Goal: Task Accomplishment & Management: Use online tool/utility

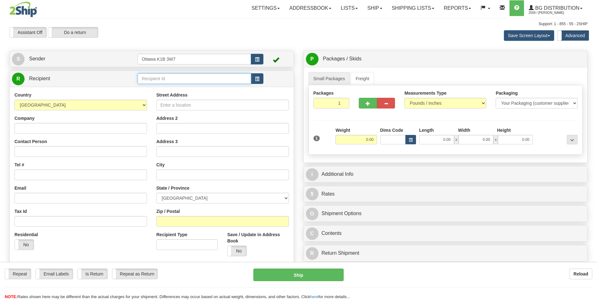
click at [159, 76] on input "text" at bounding box center [194, 78] width 113 height 11
click at [158, 87] on div "5917" at bounding box center [192, 88] width 107 height 7
type input "5917"
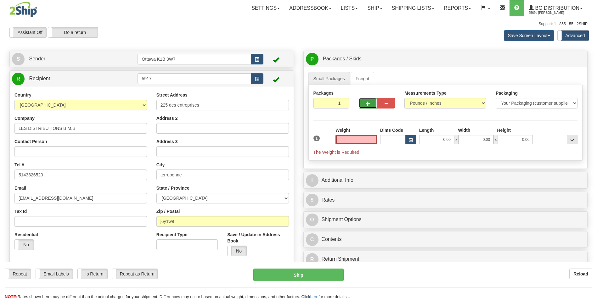
type input "0.00"
click at [369, 100] on button "button" at bounding box center [368, 103] width 18 height 11
type input "3"
click at [366, 78] on link "Freight" at bounding box center [363, 78] width 24 height 13
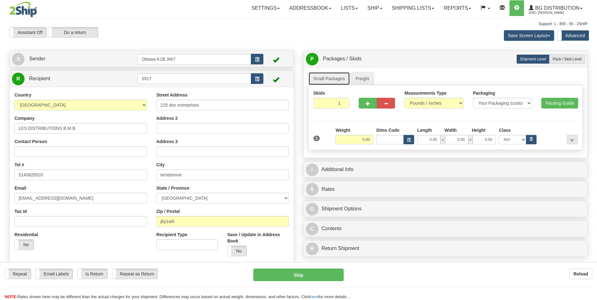
click at [341, 81] on link "Small Packages" at bounding box center [329, 78] width 42 height 13
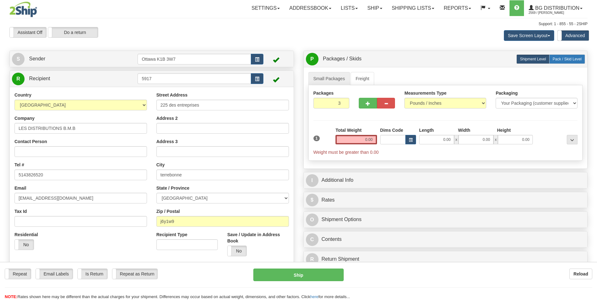
click at [554, 60] on span "Pack / Skid Level" at bounding box center [567, 59] width 29 height 4
radio input "true"
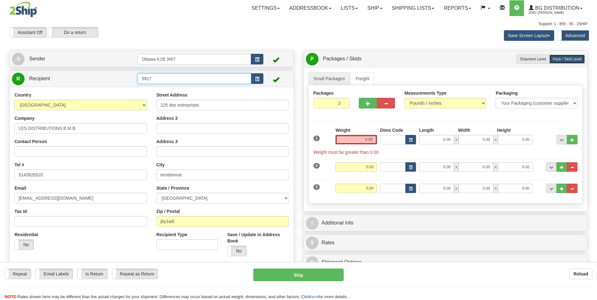
click at [185, 79] on input "5917" at bounding box center [194, 78] width 113 height 11
click at [181, 94] on label "Street Address" at bounding box center [171, 95] width 31 height 6
click at [181, 100] on input "225 des entreprises" at bounding box center [222, 105] width 132 height 11
click at [166, 79] on input "5917" at bounding box center [194, 78] width 113 height 11
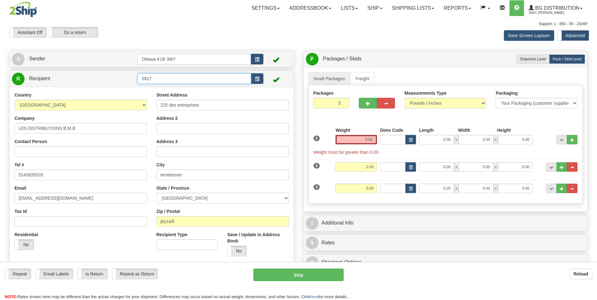
click at [166, 79] on input "5917" at bounding box center [194, 78] width 113 height 11
type input "5917"
click at [164, 86] on div "5917" at bounding box center [192, 88] width 107 height 7
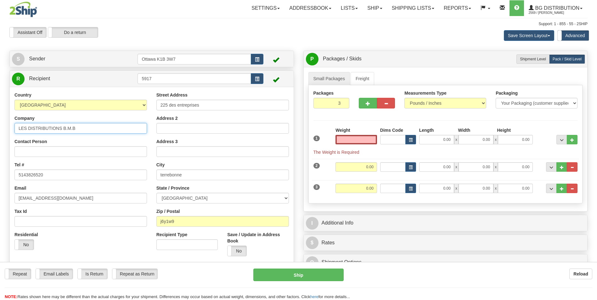
type input "0.00"
drag, startPoint x: 96, startPoint y: 125, endPoint x: 8, endPoint y: 131, distance: 88.0
click at [8, 131] on div "Create a label for the return Create Pickup Without Label S Sender Ottawa K1B 3…" at bounding box center [152, 180] width 294 height 258
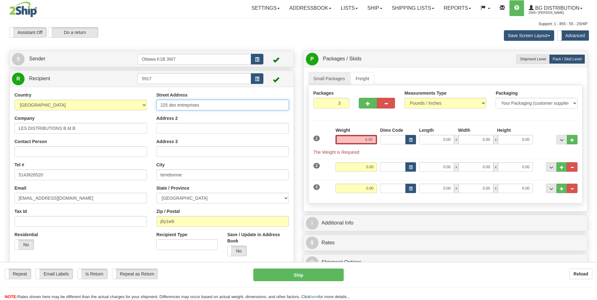
click at [163, 102] on input "225 des entreprises" at bounding box center [222, 105] width 132 height 11
click at [171, 104] on input "2225 des entreprises" at bounding box center [222, 105] width 132 height 11
type input "2225 BOUL. DES ENTREPRISES"
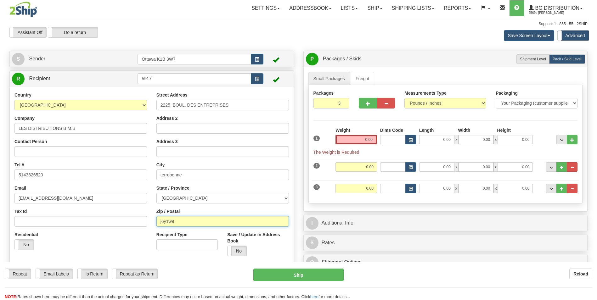
click at [187, 217] on input "j6y1w9" at bounding box center [222, 221] width 132 height 11
type input "j"
type input "J6Y 1W9"
click at [370, 139] on input "0.00" at bounding box center [356, 139] width 42 height 9
type input "0.00"
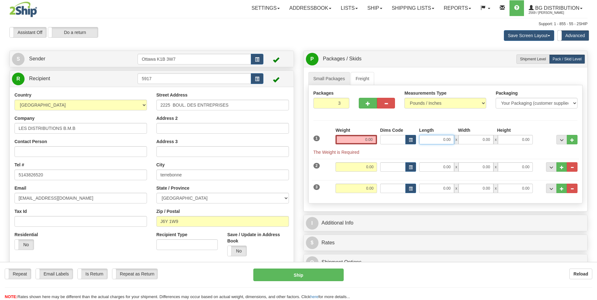
click at [448, 143] on input "0.00" at bounding box center [436, 139] width 35 height 9
type input "17.00"
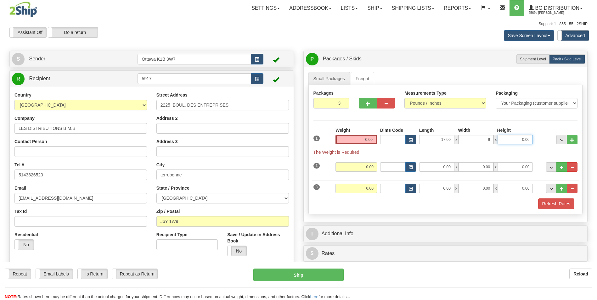
type input "9.00"
type input "6.00"
click at [368, 141] on input "0.00" at bounding box center [356, 139] width 42 height 9
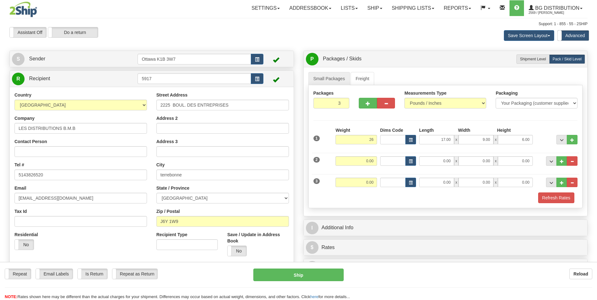
type input "26.00"
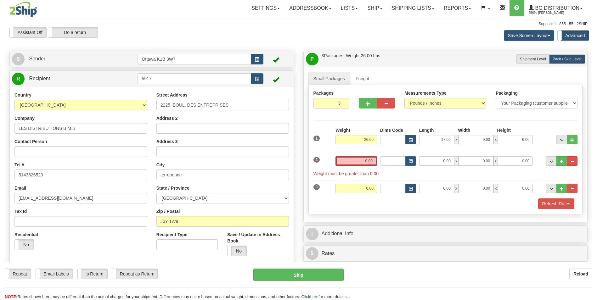
drag, startPoint x: 382, startPoint y: 121, endPoint x: 382, endPoint y: 131, distance: 9.4
click at [382, 121] on div "Packages 3 3 Measurements Type" at bounding box center [445, 149] width 274 height 129
click at [372, 164] on input "0.00" at bounding box center [356, 160] width 42 height 9
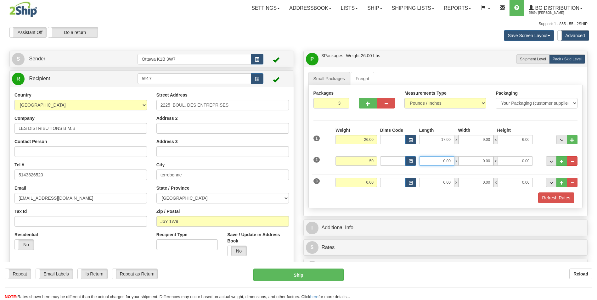
click at [441, 164] on input "0.00" at bounding box center [436, 160] width 35 height 9
type input "50.00"
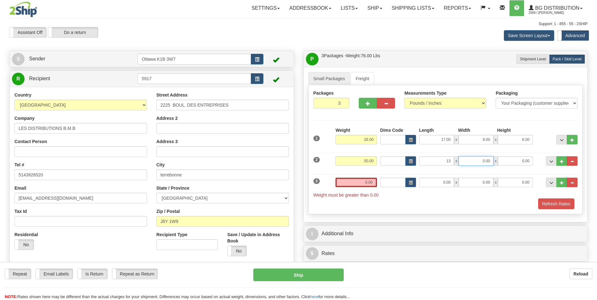
type input "13.00"
type input "12.00"
type input "7.00"
click at [366, 182] on input "0.00" at bounding box center [356, 182] width 42 height 9
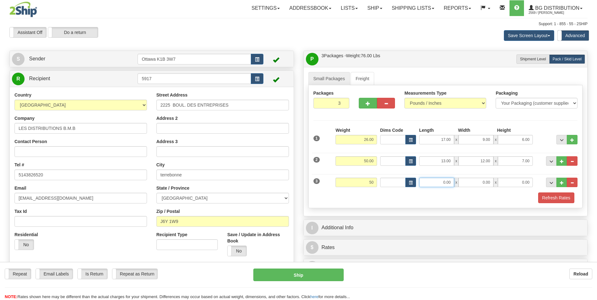
click at [444, 187] on input "0.00" at bounding box center [436, 182] width 35 height 9
type input "50.00"
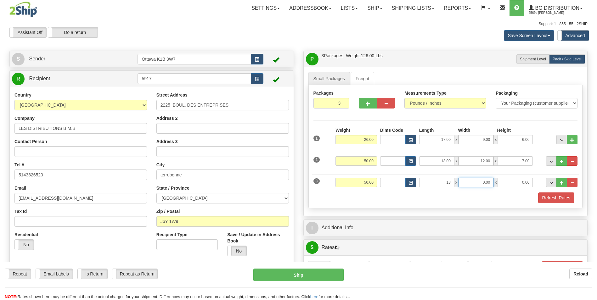
type input "13.00"
type input "12.00"
type input "7.00"
click at [306, 146] on div "Small Packages Freight Packages 3 3 Measurements Type" at bounding box center [446, 141] width 284 height 149
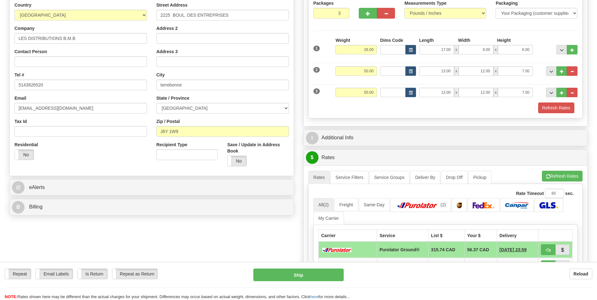
scroll to position [126, 0]
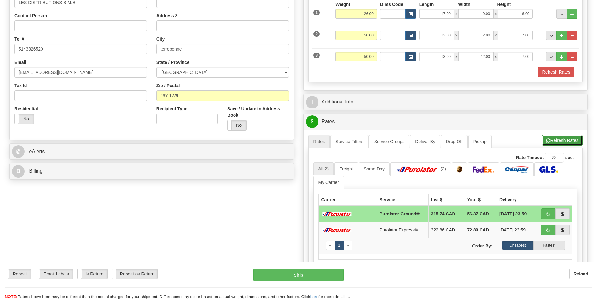
click at [555, 139] on button "Refresh Rates" at bounding box center [562, 140] width 41 height 11
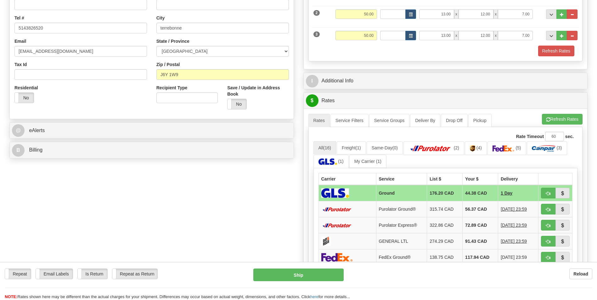
scroll to position [157, 0]
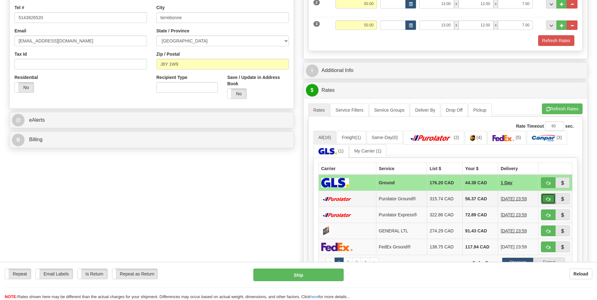
click at [550, 196] on button "button" at bounding box center [548, 199] width 14 height 11
type input "260"
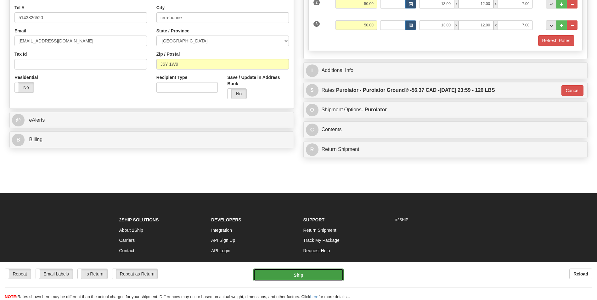
click at [307, 272] on button "Ship" at bounding box center [298, 275] width 90 height 13
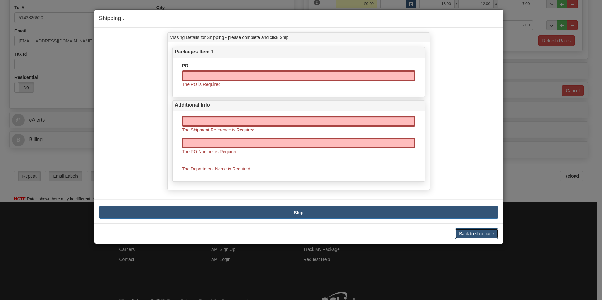
click at [481, 231] on button "Back to ship page" at bounding box center [476, 233] width 43 height 11
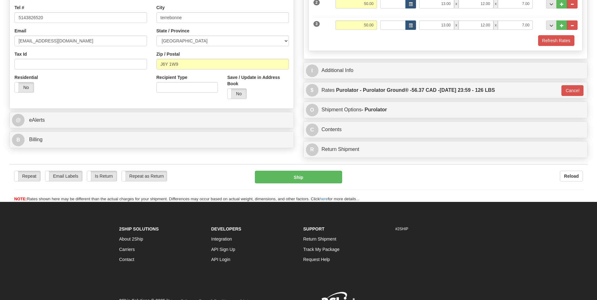
scroll to position [126, 0]
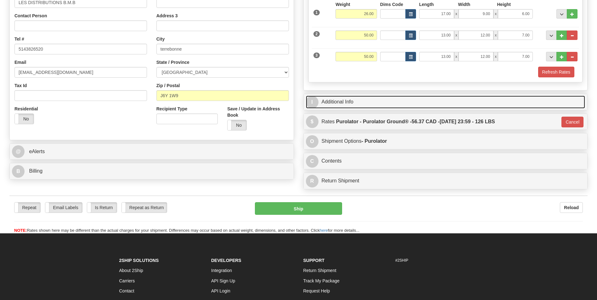
click at [358, 104] on link "I Additional Info" at bounding box center [445, 102] width 279 height 13
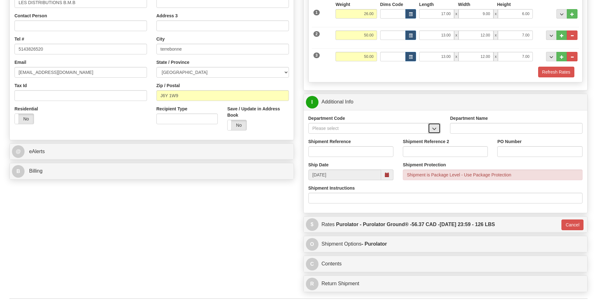
click at [434, 129] on span "button" at bounding box center [434, 129] width 4 height 4
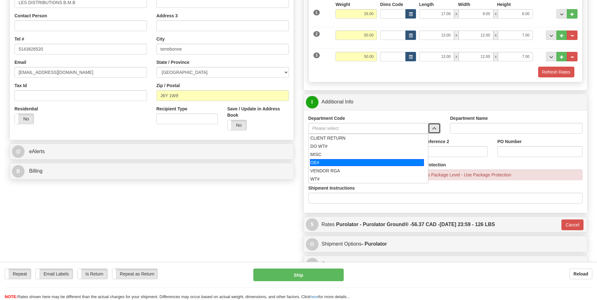
click at [374, 164] on div "OE#" at bounding box center [367, 162] width 114 height 7
type input "OE#"
type input "ORDERS"
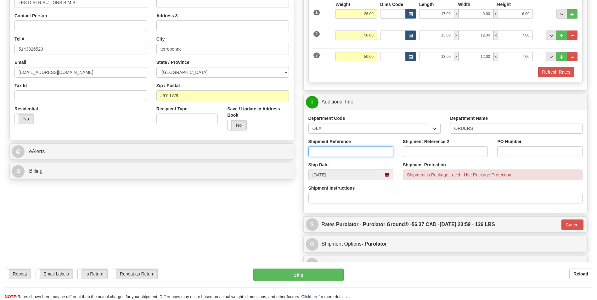
click at [341, 151] on input "Shipment Reference" at bounding box center [350, 151] width 85 height 11
type input "10205576-00"
click at [505, 154] on input "PO Number" at bounding box center [539, 151] width 85 height 11
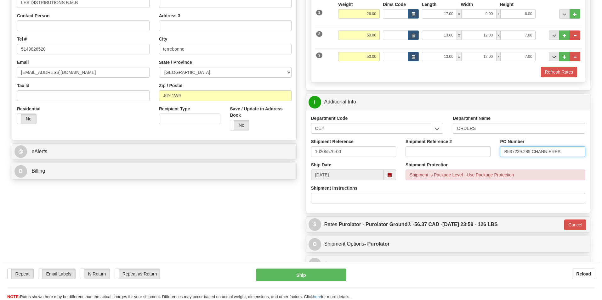
scroll to position [157, 0]
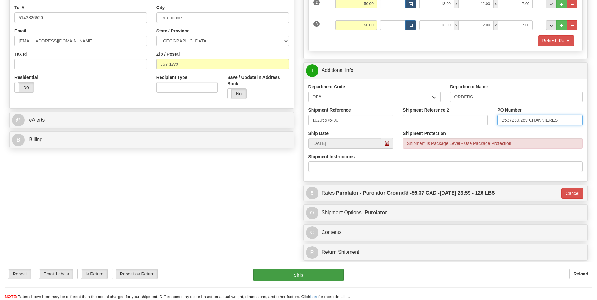
type input "B537239.289 CHANNIERES"
click at [309, 272] on button "Ship" at bounding box center [298, 275] width 90 height 13
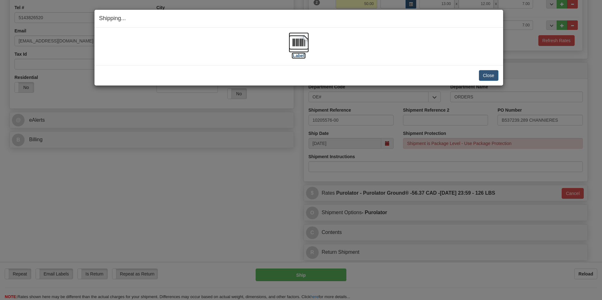
click at [297, 55] on label "[Label]" at bounding box center [298, 56] width 14 height 6
click at [488, 78] on button "Close" at bounding box center [489, 75] width 20 height 11
click at [488, 77] on button "Close" at bounding box center [489, 75] width 20 height 11
click at [487, 73] on button "Close" at bounding box center [489, 75] width 20 height 11
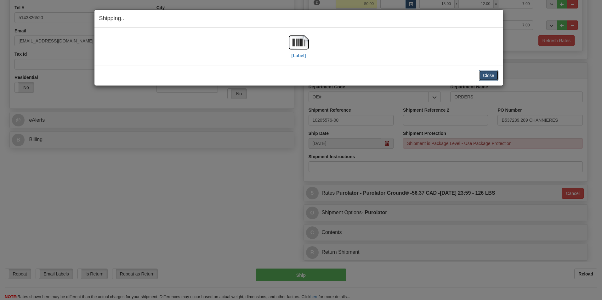
click at [490, 76] on button "Close" at bounding box center [489, 75] width 20 height 11
click at [488, 76] on button "Close" at bounding box center [489, 75] width 20 height 11
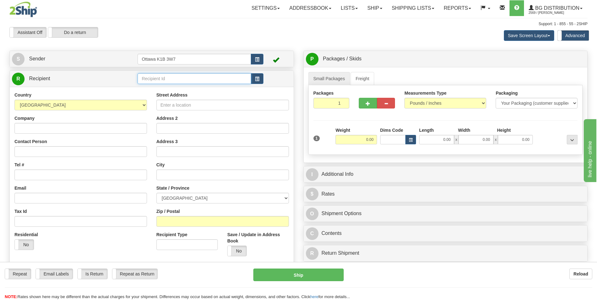
click at [215, 80] on input "text" at bounding box center [194, 78] width 113 height 11
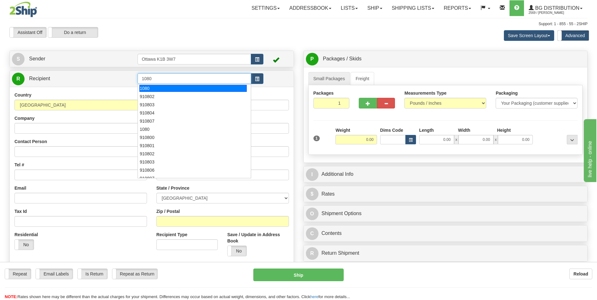
click at [193, 87] on div "1080" at bounding box center [192, 88] width 107 height 7
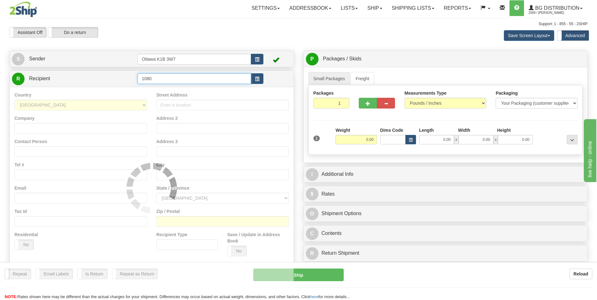
type input "1080"
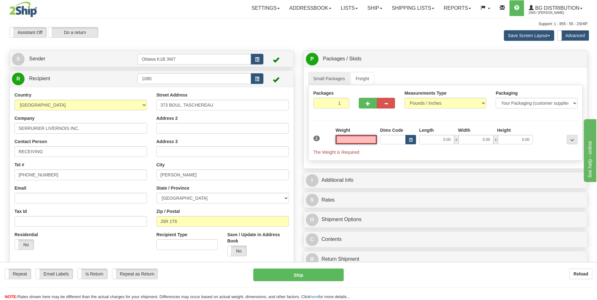
click at [360, 140] on input "text" at bounding box center [356, 139] width 42 height 9
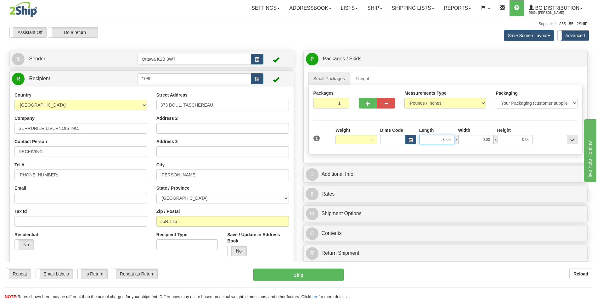
type input "6.00"
click at [426, 139] on input "0.00" at bounding box center [436, 139] width 35 height 9
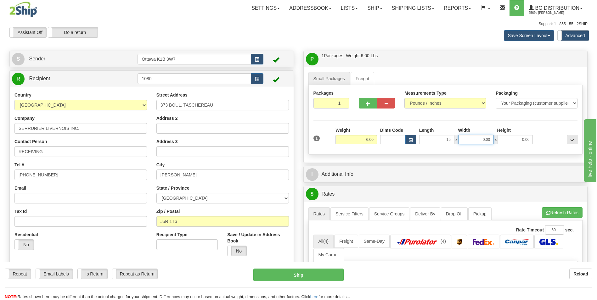
type input "15.00"
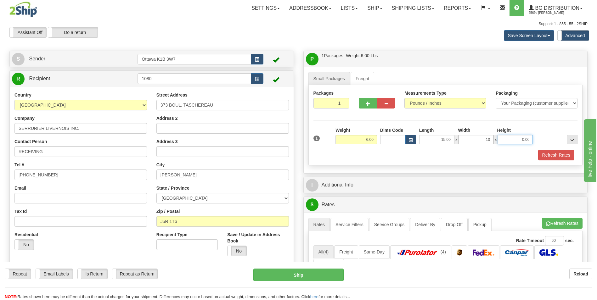
type input "10.00"
type input "7.00"
click at [362, 150] on div "Refresh Rates" at bounding box center [446, 155] width 268 height 11
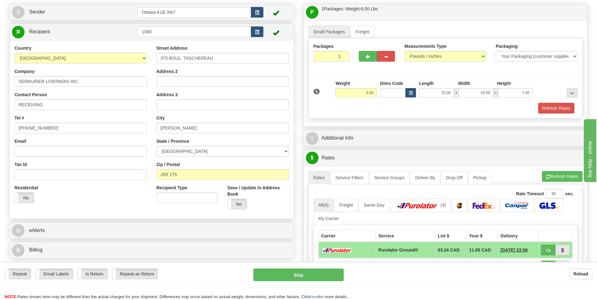
scroll to position [63, 0]
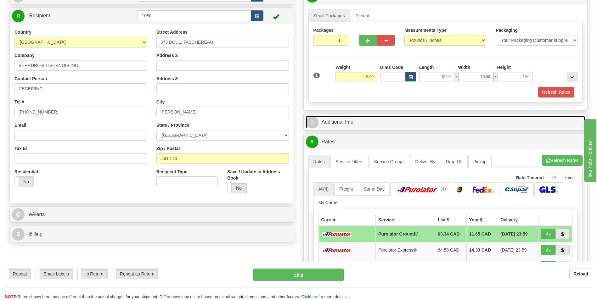
drag, startPoint x: 347, startPoint y: 125, endPoint x: 350, endPoint y: 128, distance: 4.3
click at [347, 125] on link "I Additional Info" at bounding box center [445, 122] width 279 height 13
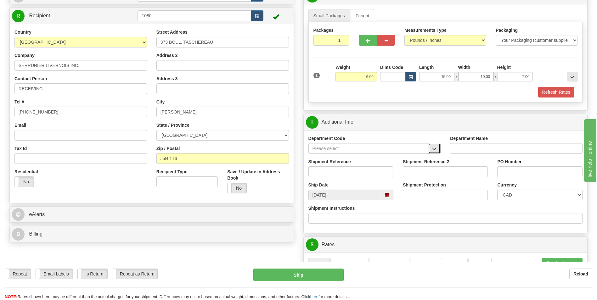
click at [436, 146] on button "button" at bounding box center [434, 148] width 13 height 11
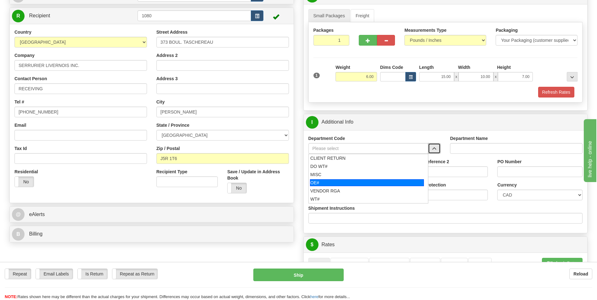
click at [362, 180] on div "OE#" at bounding box center [367, 182] width 114 height 7
type input "OE#"
type input "ORDERS"
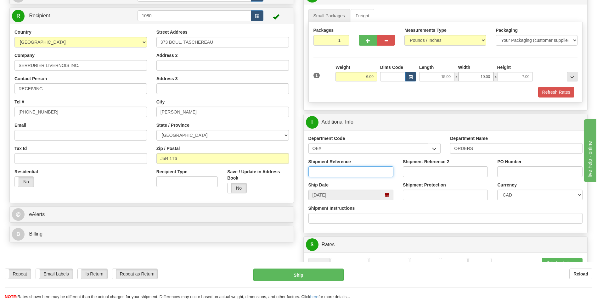
click at [347, 173] on input "Shipment Reference" at bounding box center [350, 171] width 85 height 11
type input "10205641-00"
click at [510, 172] on input "PO Number" at bounding box center [539, 171] width 85 height 11
type input "p"
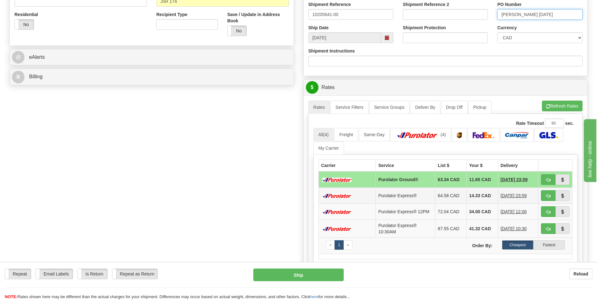
scroll to position [252, 0]
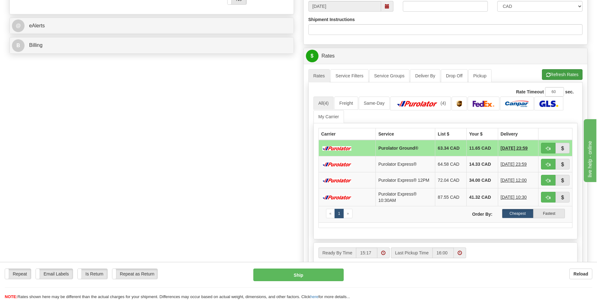
type input "PIERRE-LUC 15-10-25"
click at [556, 72] on button "Refresh Rates" at bounding box center [562, 74] width 41 height 11
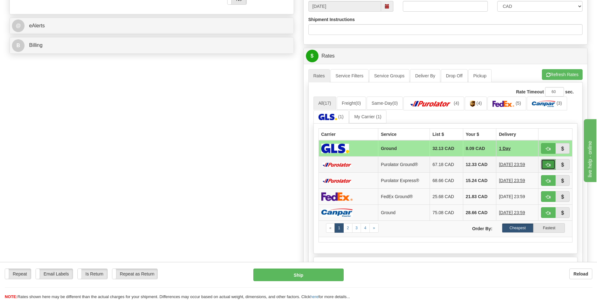
click at [550, 164] on span "button" at bounding box center [548, 165] width 4 height 4
type input "260"
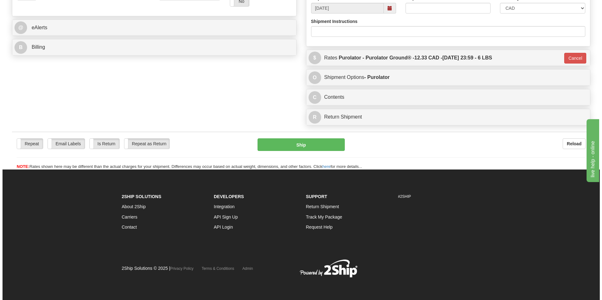
scroll to position [246, 0]
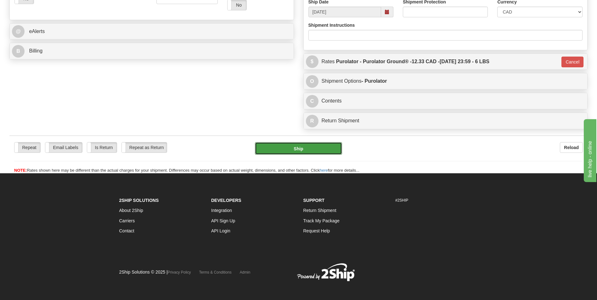
click at [301, 148] on button "Ship" at bounding box center [298, 148] width 87 height 13
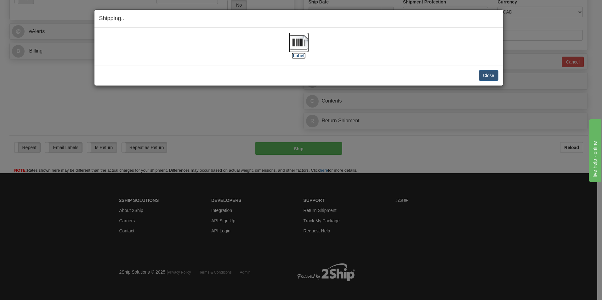
click at [301, 56] on label "[Label]" at bounding box center [298, 56] width 14 height 6
click at [483, 74] on button "Close" at bounding box center [489, 75] width 20 height 11
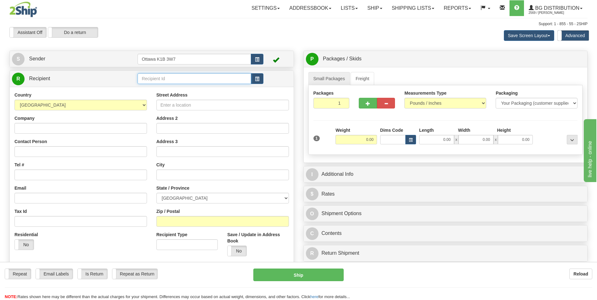
click at [175, 76] on input "text" at bounding box center [194, 78] width 113 height 11
click at [171, 87] on div "910969" at bounding box center [192, 88] width 107 height 7
type input "910969"
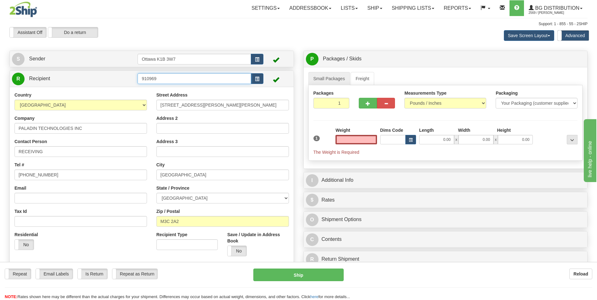
type input "0.00"
click at [168, 74] on input "910969" at bounding box center [194, 78] width 113 height 11
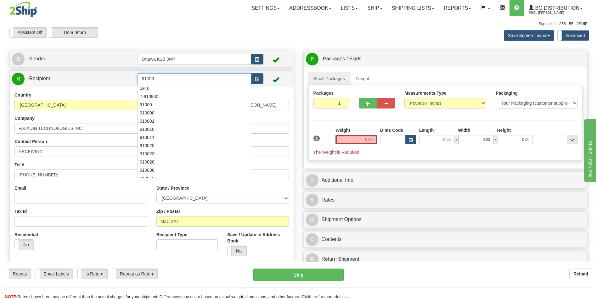
type input "910969"
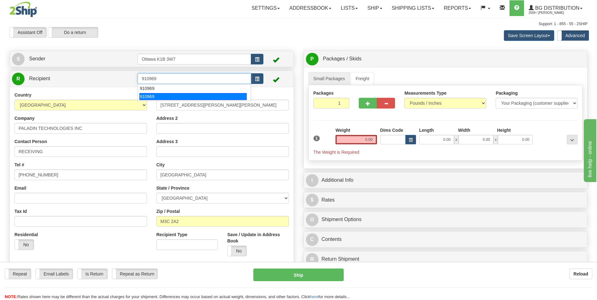
click at [150, 95] on div "910969" at bounding box center [192, 96] width 107 height 7
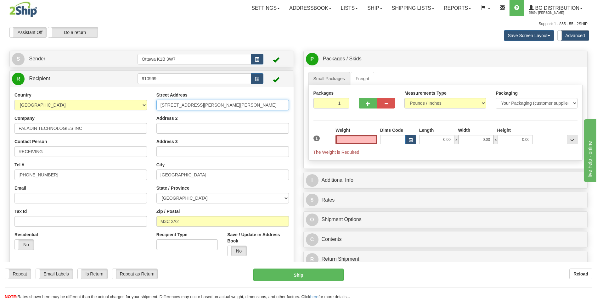
type input "0.00"
click at [231, 101] on input "[STREET_ADDRESS][PERSON_NAME][PERSON_NAME]" at bounding box center [222, 105] width 132 height 11
click at [230, 102] on input "168" at bounding box center [222, 105] width 132 height 11
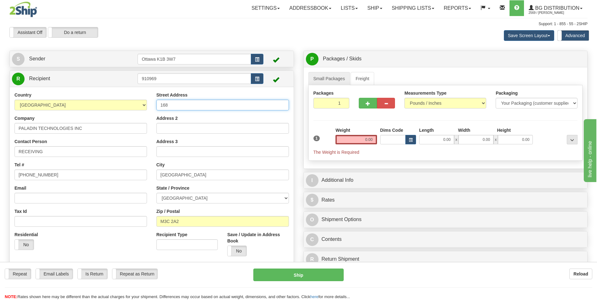
type input "[STREET_ADDRESS]"
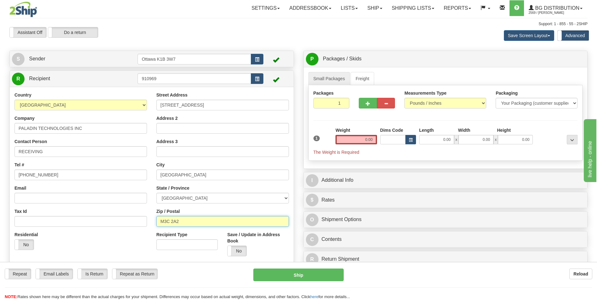
click at [198, 220] on input "M3C 2A2" at bounding box center [222, 221] width 132 height 11
type input "E4K 1P1"
click at [364, 141] on input "0.00" at bounding box center [356, 139] width 42 height 9
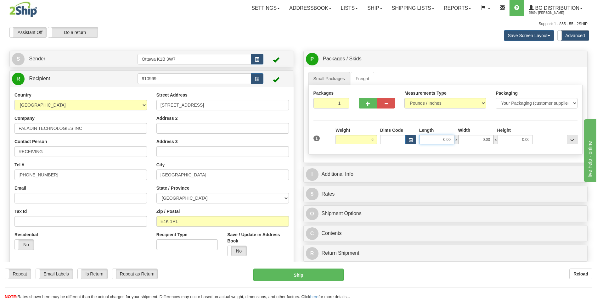
type input "6.00"
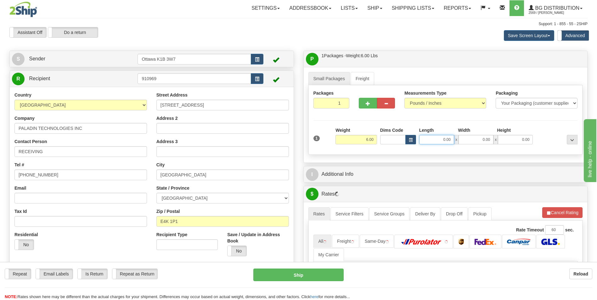
click at [447, 141] on input "0.00" at bounding box center [436, 139] width 35 height 9
type input "13.00"
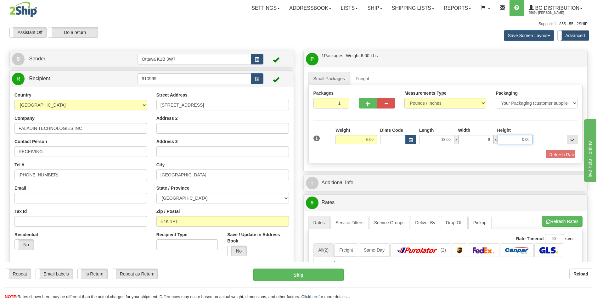
type input "9.00"
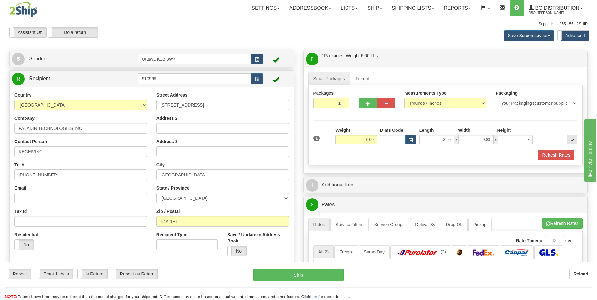
type input "7.00"
click at [371, 153] on div "Refresh Rates" at bounding box center [446, 155] width 268 height 11
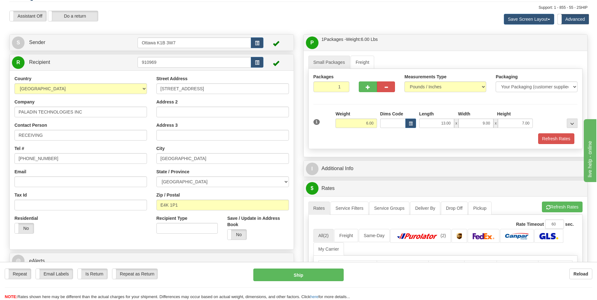
scroll to position [31, 0]
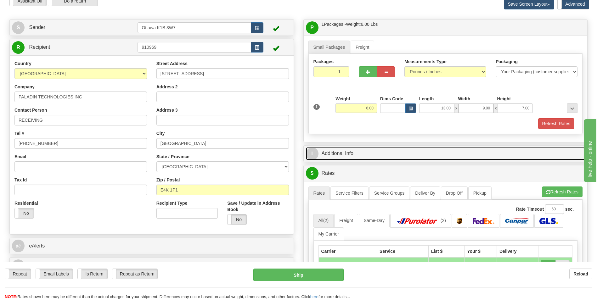
click at [371, 152] on link "I Additional Info" at bounding box center [445, 153] width 279 height 13
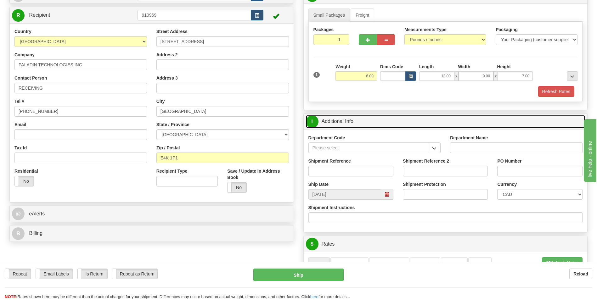
scroll to position [94, 0]
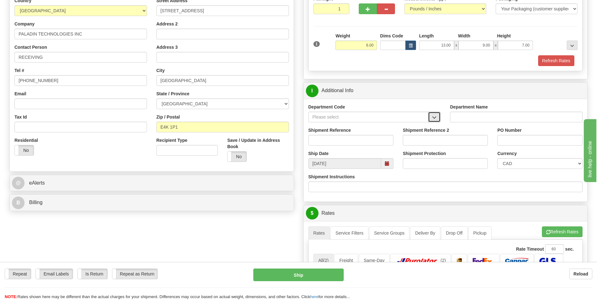
click at [431, 121] on button "button" at bounding box center [434, 117] width 13 height 11
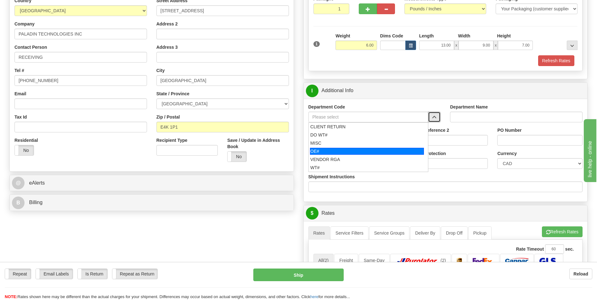
click at [347, 151] on div "OE#" at bounding box center [367, 151] width 114 height 7
type input "OE#"
type input "ORDERS"
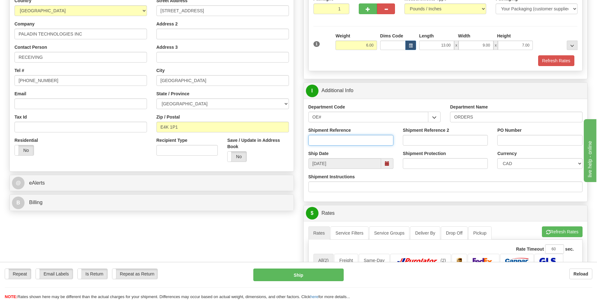
click at [343, 144] on input "Shipment Reference" at bounding box center [350, 140] width 85 height 11
type input "10205630-00"
click at [517, 137] on input "PO Number" at bounding box center [539, 140] width 85 height 11
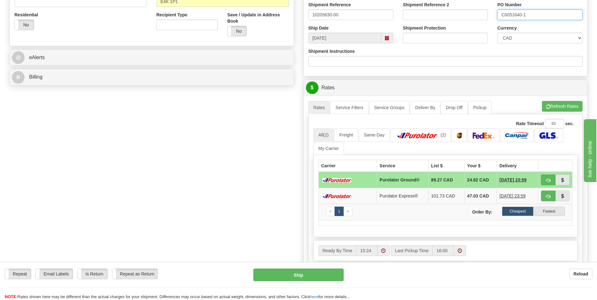
scroll to position [220, 0]
type input "C0051640-1"
click at [561, 107] on button "Refresh Rates" at bounding box center [562, 106] width 41 height 11
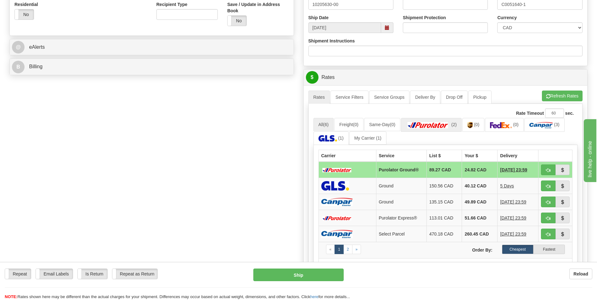
scroll to position [283, 0]
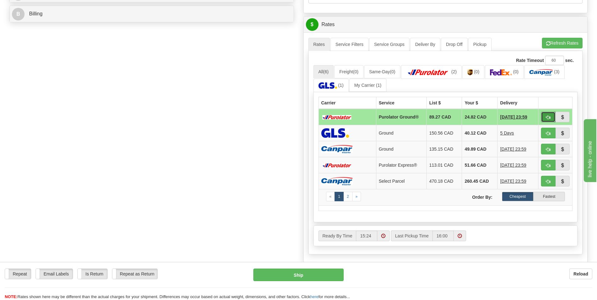
click at [545, 117] on button "button" at bounding box center [548, 117] width 14 height 11
type input "260"
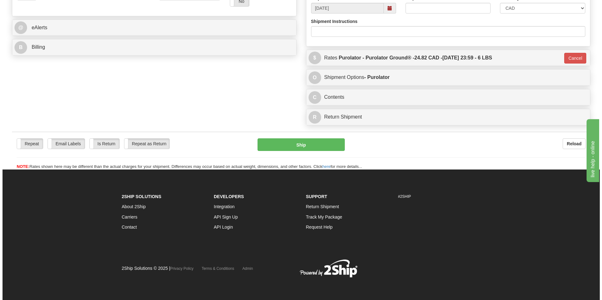
scroll to position [250, 0]
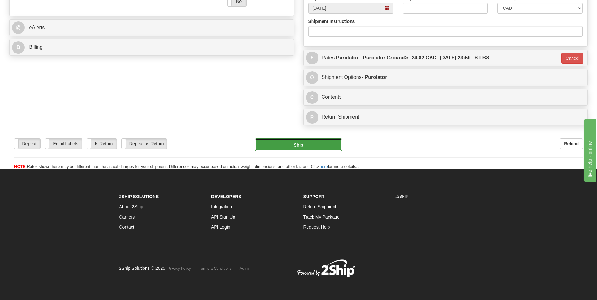
click at [306, 140] on button "Ship" at bounding box center [298, 144] width 87 height 13
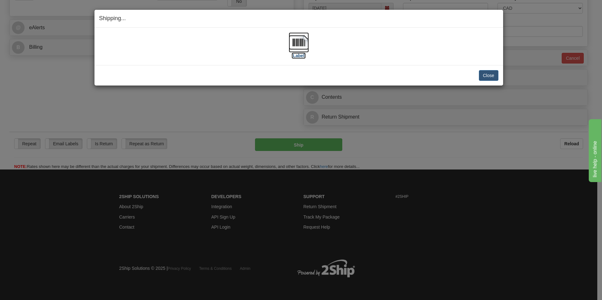
click at [301, 56] on label "[Label]" at bounding box center [298, 56] width 14 height 6
click at [482, 75] on button "Close" at bounding box center [489, 75] width 20 height 11
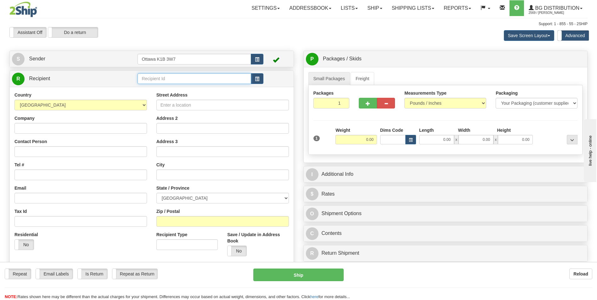
click at [169, 79] on input "text" at bounding box center [194, 78] width 113 height 11
click at [170, 86] on div "910927" at bounding box center [192, 88] width 107 height 7
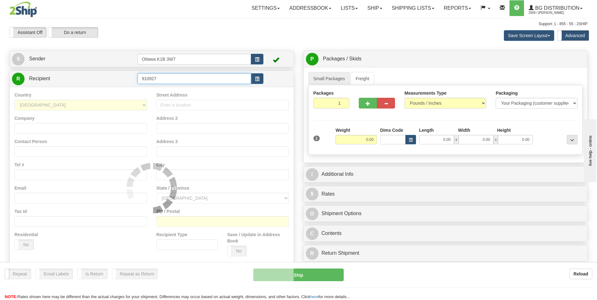
type input "910927"
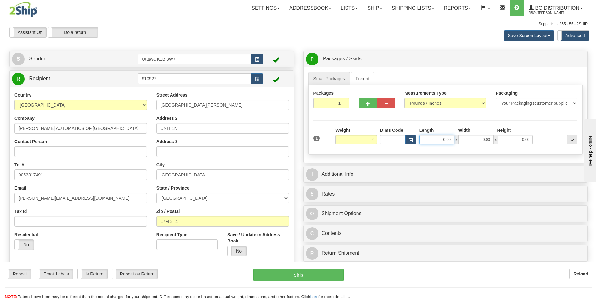
type input "2.00"
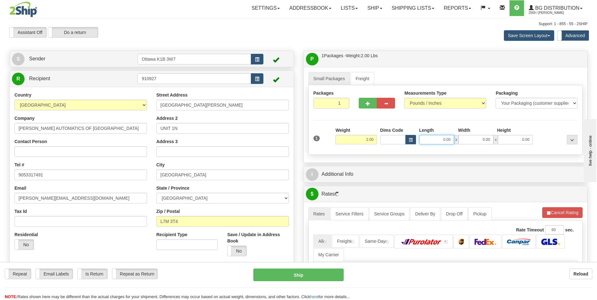
click at [443, 140] on input "0.00" at bounding box center [436, 139] width 35 height 9
type input "13.00"
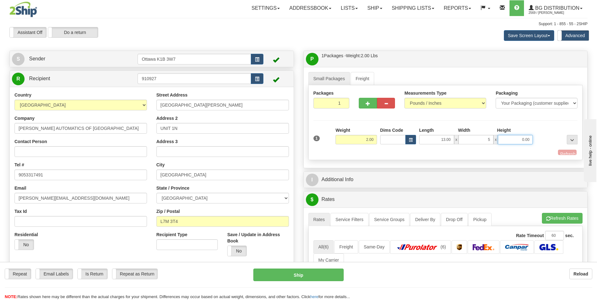
type input "5.00"
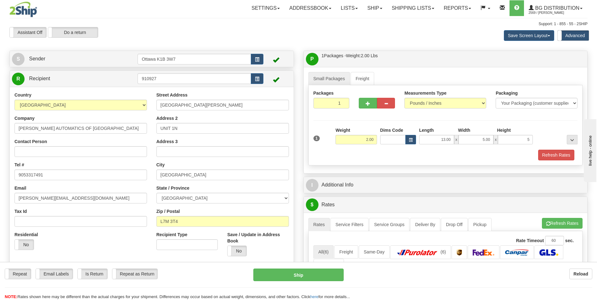
type input "5.00"
click at [387, 156] on div "Refresh Rates" at bounding box center [446, 155] width 268 height 11
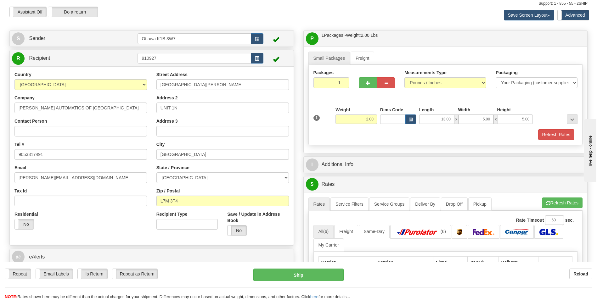
scroll to position [31, 0]
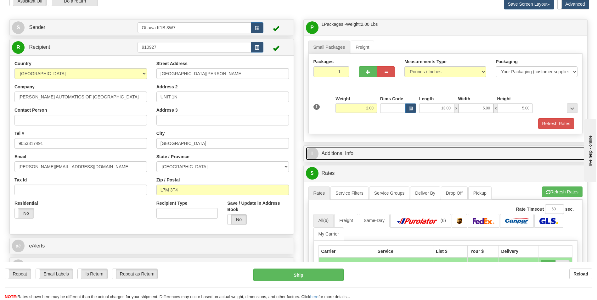
click at [343, 153] on link "I Additional Info" at bounding box center [445, 153] width 279 height 13
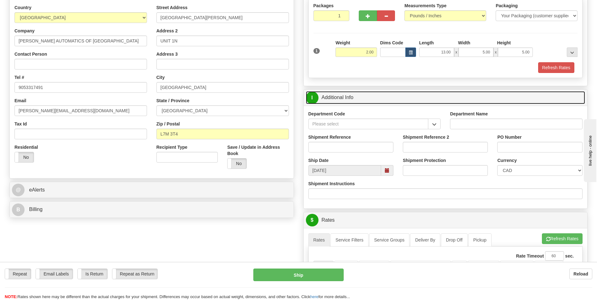
scroll to position [94, 0]
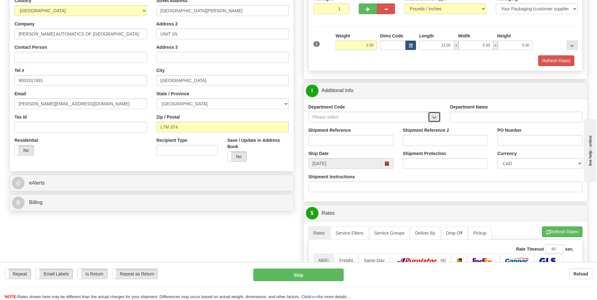
click at [438, 120] on button "button" at bounding box center [434, 117] width 13 height 11
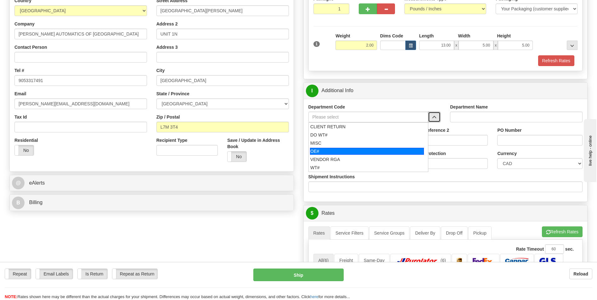
click at [371, 150] on div "OE#" at bounding box center [367, 151] width 114 height 7
type input "OE#"
type input "ORDERS"
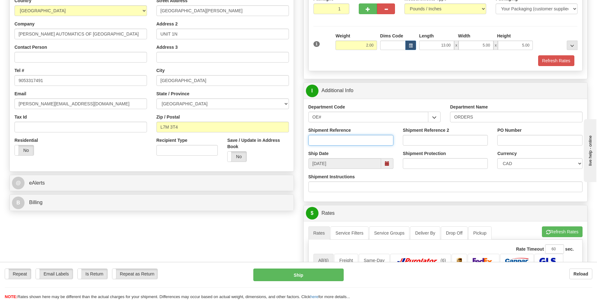
click at [340, 141] on input "Shipment Reference" at bounding box center [350, 140] width 85 height 11
type input "10205468-00"
click at [503, 139] on input "PO Number" at bounding box center [539, 140] width 85 height 11
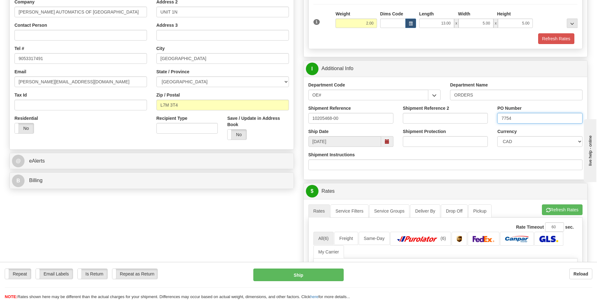
scroll to position [157, 0]
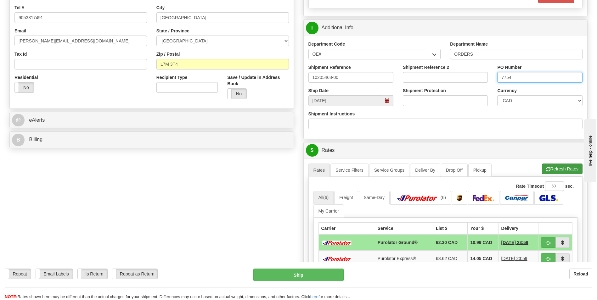
type input "7754"
click at [562, 171] on button "Refresh Rates" at bounding box center [562, 169] width 41 height 11
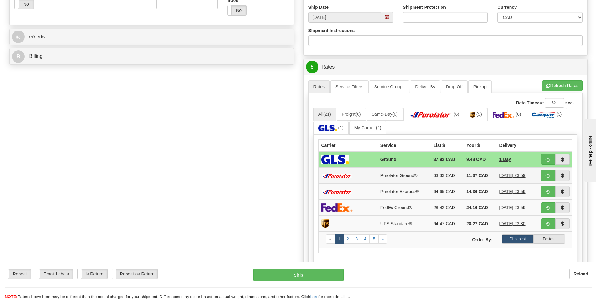
scroll to position [252, 0]
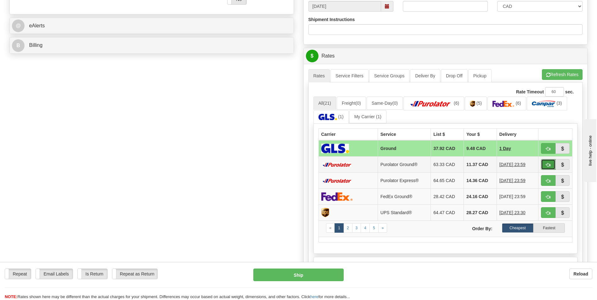
click at [545, 164] on button "button" at bounding box center [548, 164] width 14 height 11
type input "260"
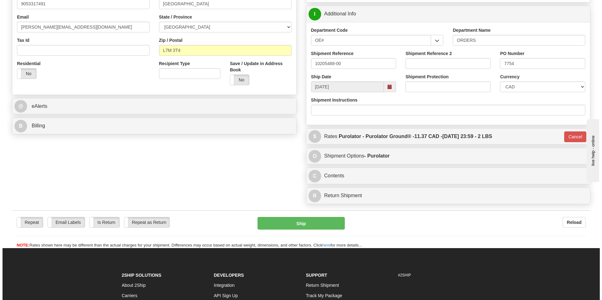
scroll to position [186, 0]
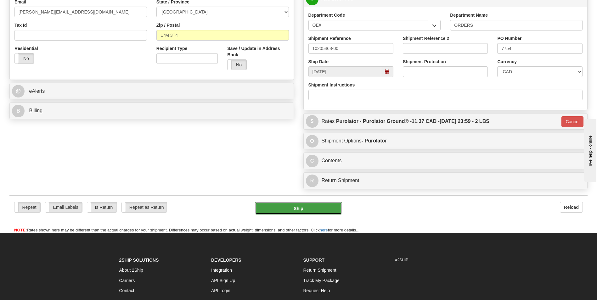
click at [305, 205] on button "Ship" at bounding box center [298, 208] width 87 height 13
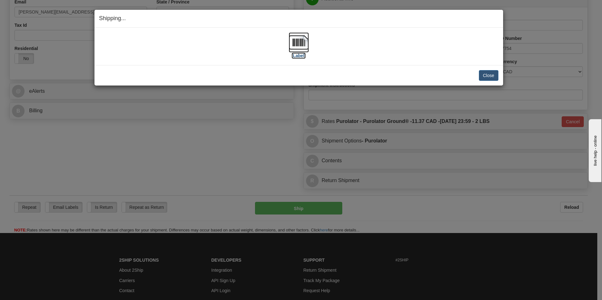
click at [302, 54] on label "[Label]" at bounding box center [298, 56] width 14 height 6
